Goal: Task Accomplishment & Management: Manage account settings

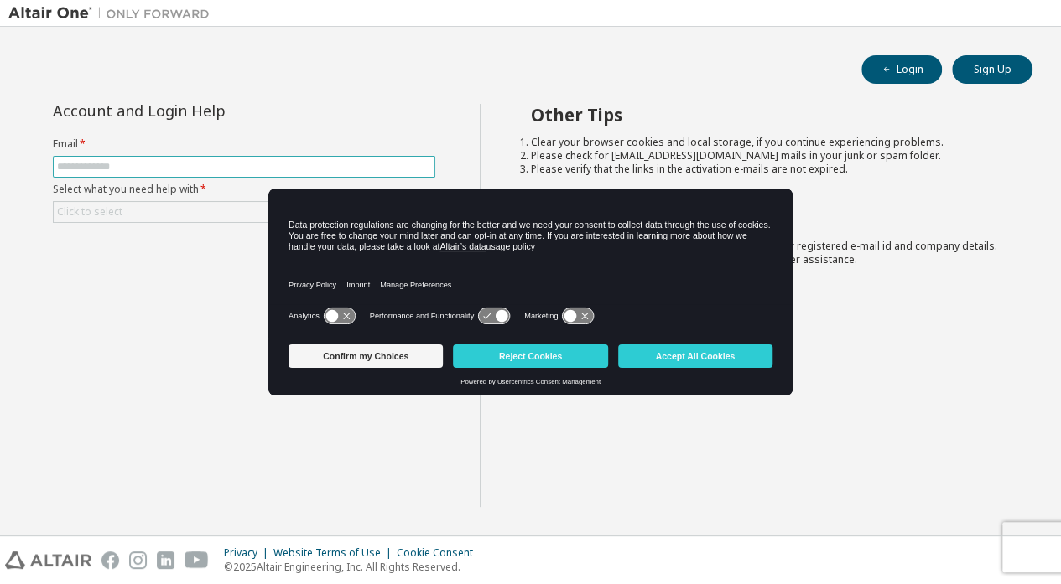
click at [109, 174] on input "text" at bounding box center [244, 166] width 374 height 13
type input "**********"
click at [138, 221] on div "Click to select" at bounding box center [244, 212] width 381 height 20
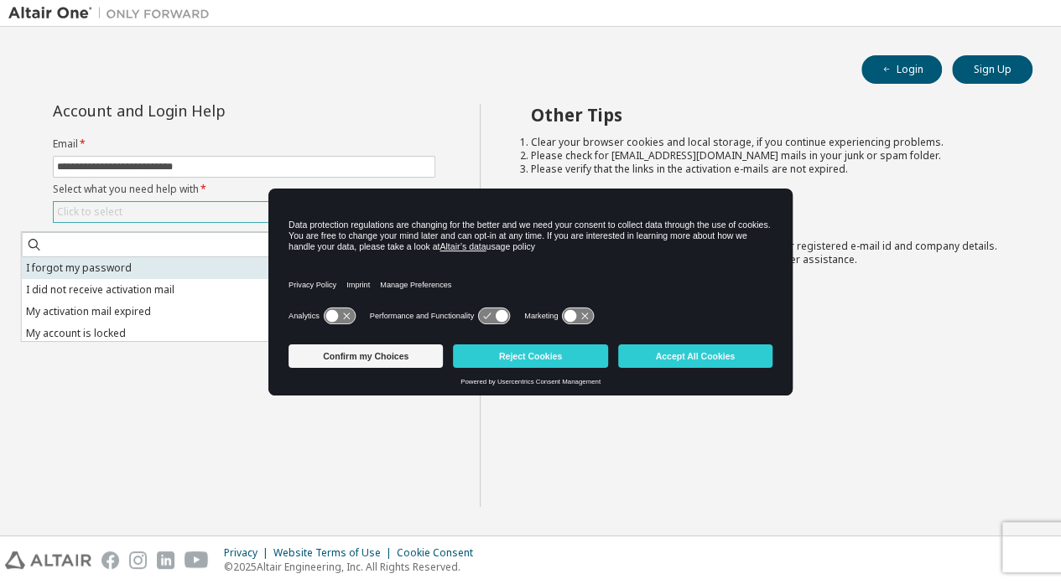
click at [159, 269] on li "I forgot my password" at bounding box center [243, 268] width 442 height 22
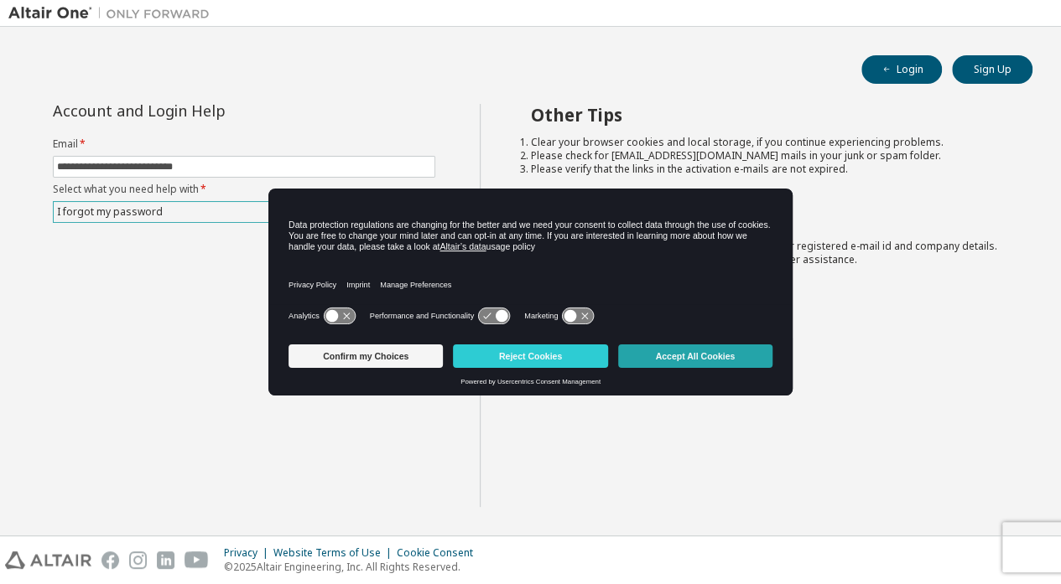
click at [678, 365] on button "Accept All Cookies" at bounding box center [695, 356] width 154 height 23
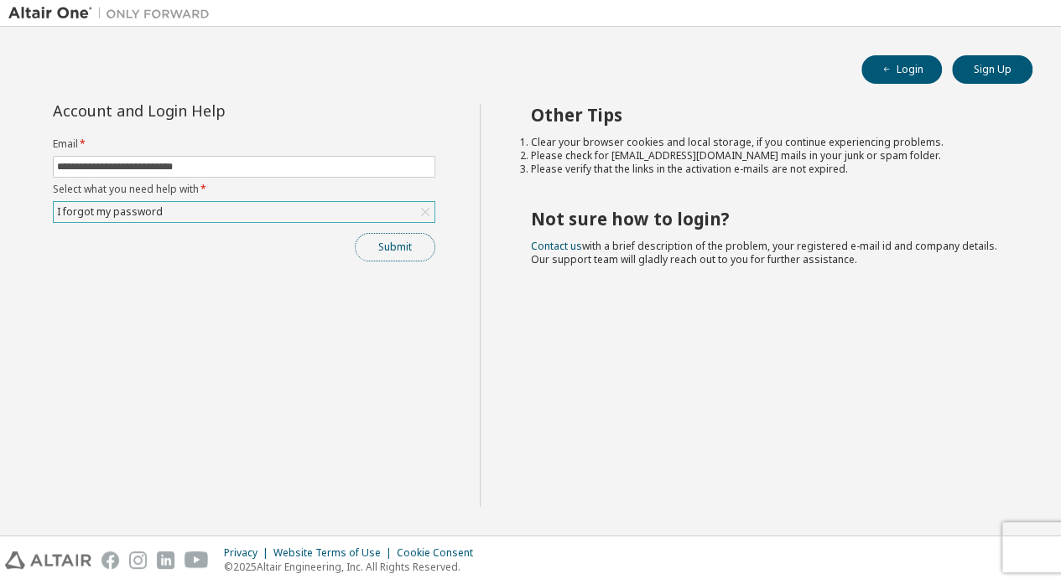
click at [435, 262] on button "Submit" at bounding box center [395, 247] width 80 height 29
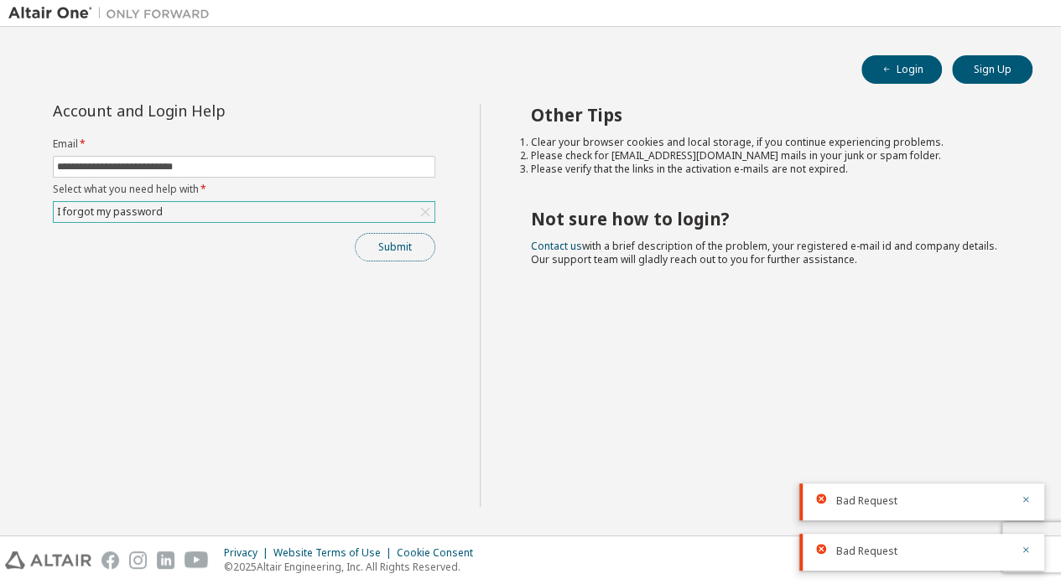
click at [435, 262] on button "Submit" at bounding box center [395, 247] width 80 height 29
